Goal: Task Accomplishment & Management: Manage account settings

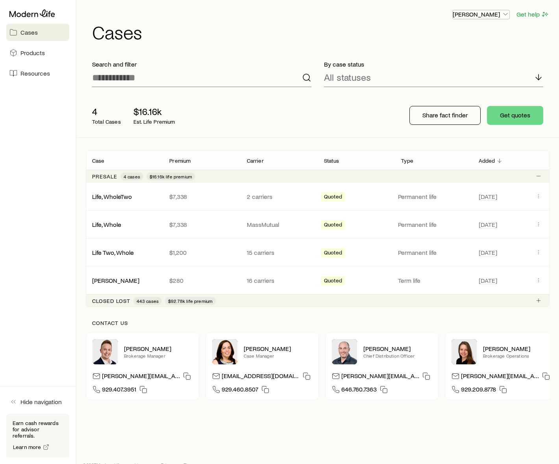
click at [482, 17] on p "[PERSON_NAME]" at bounding box center [481, 14] width 57 height 8
click at [442, 95] on span "Sign out" at bounding box center [444, 95] width 22 height 8
click at [317, 9] on div "[PERSON_NAME] Get help Cases" at bounding box center [318, 25] width 464 height 51
